Goal: Task Accomplishment & Management: Use online tool/utility

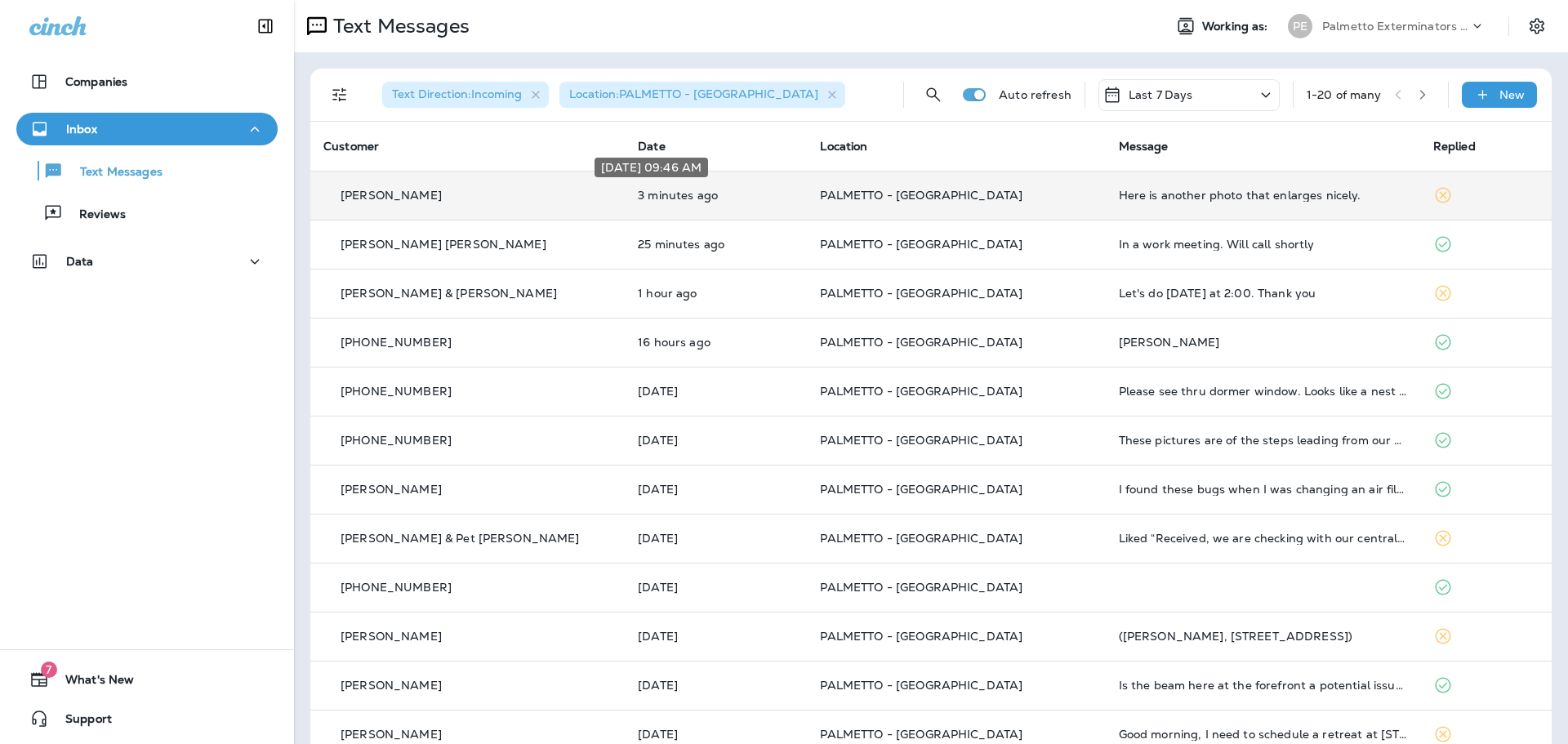
click at [768, 201] on p "3 minutes ago" at bounding box center [715, 195] width 156 height 13
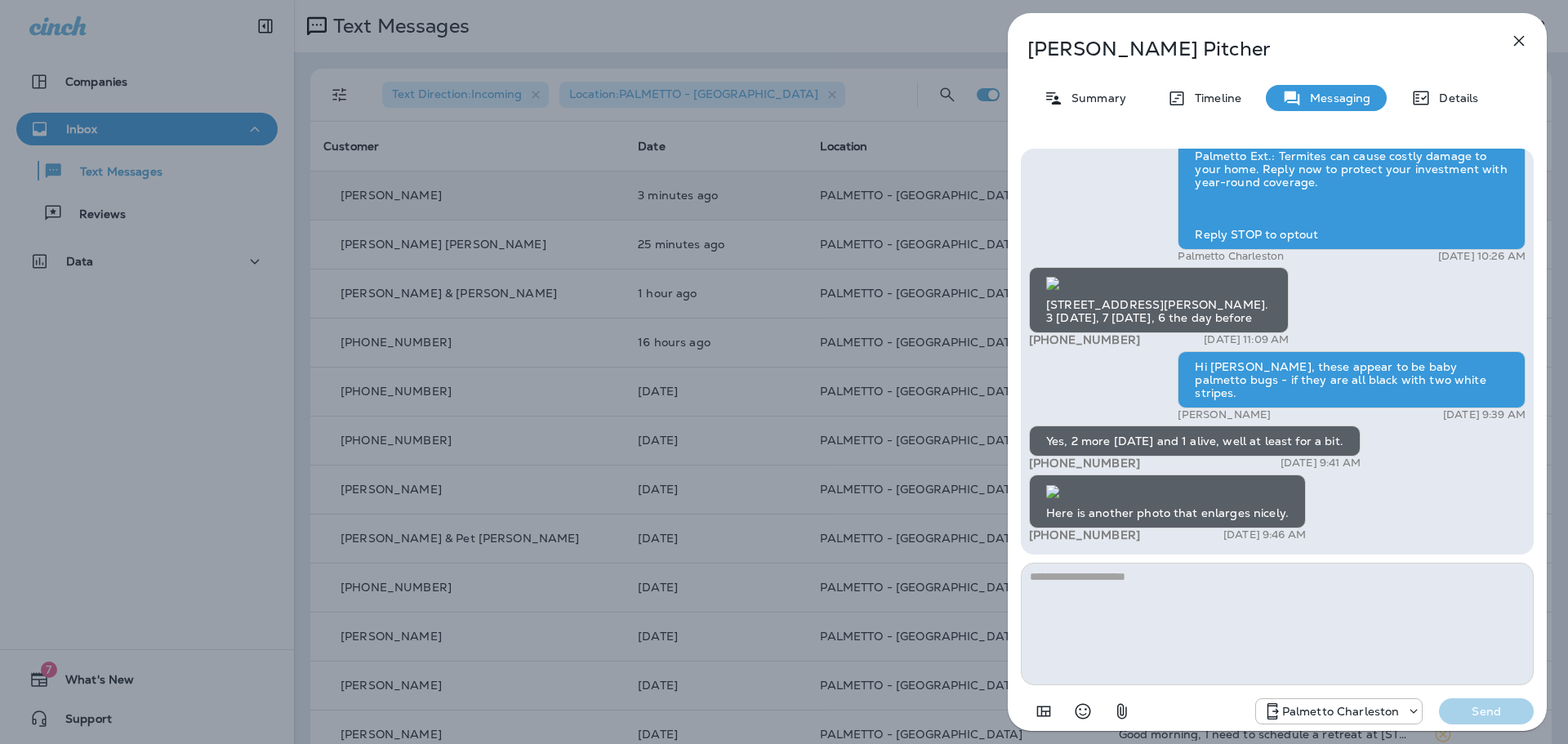
click at [1059, 485] on img at bounding box center [1052, 491] width 13 height 13
click at [1516, 37] on icon "button" at bounding box center [1519, 41] width 11 height 11
